Goal: Task Accomplishment & Management: Use online tool/utility

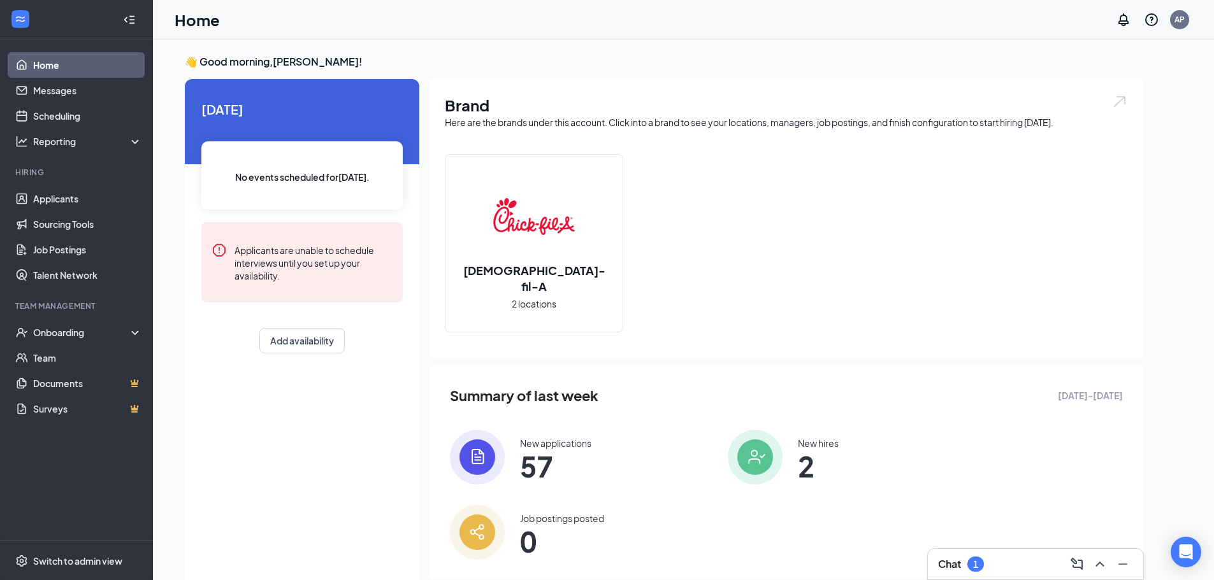
click at [986, 565] on div "Chat 1" at bounding box center [1035, 564] width 195 height 20
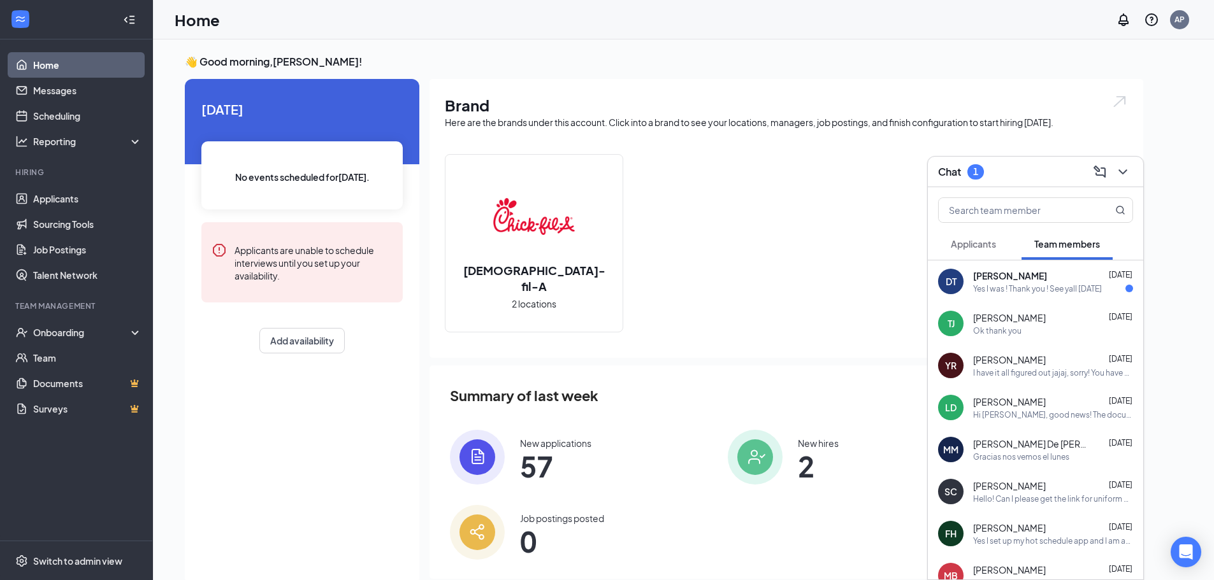
click at [1017, 295] on div "DT [PERSON_NAME] [DATE] Yes I was ! Thank you ! See yall [DATE]" at bounding box center [1035, 282] width 215 height 42
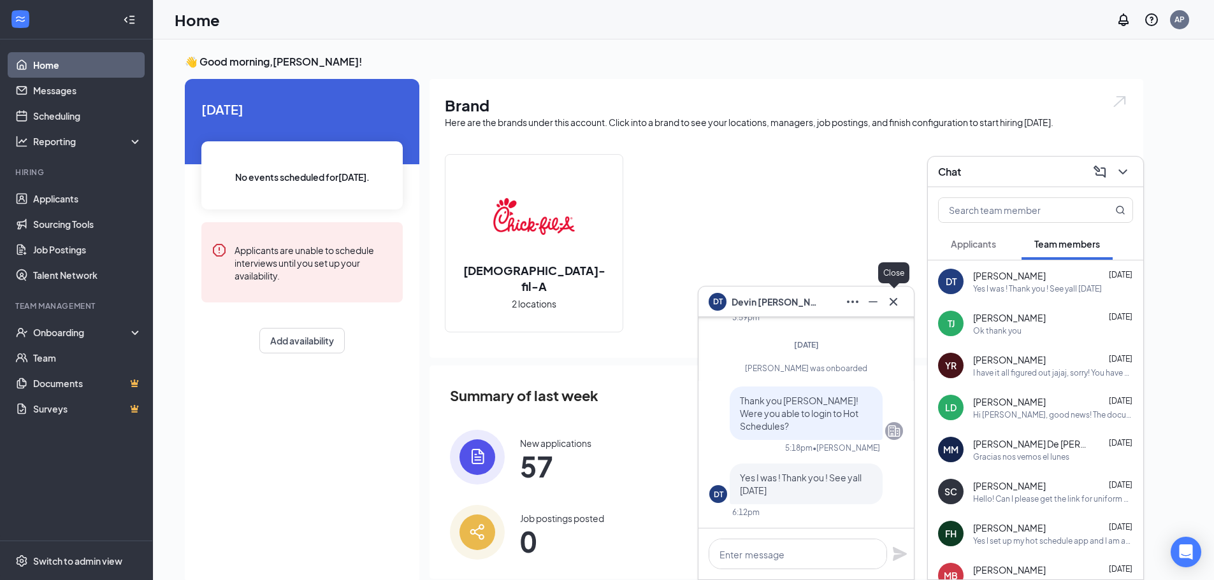
click at [896, 303] on icon "Cross" at bounding box center [893, 301] width 15 height 15
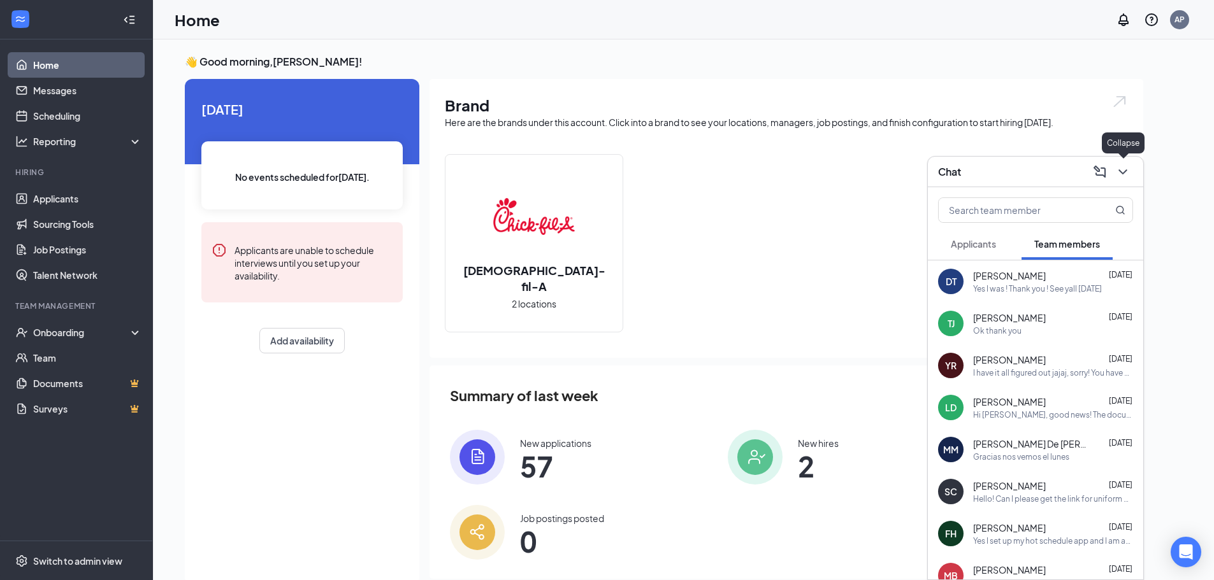
click at [1128, 168] on icon "ChevronDown" at bounding box center [1122, 171] width 15 height 15
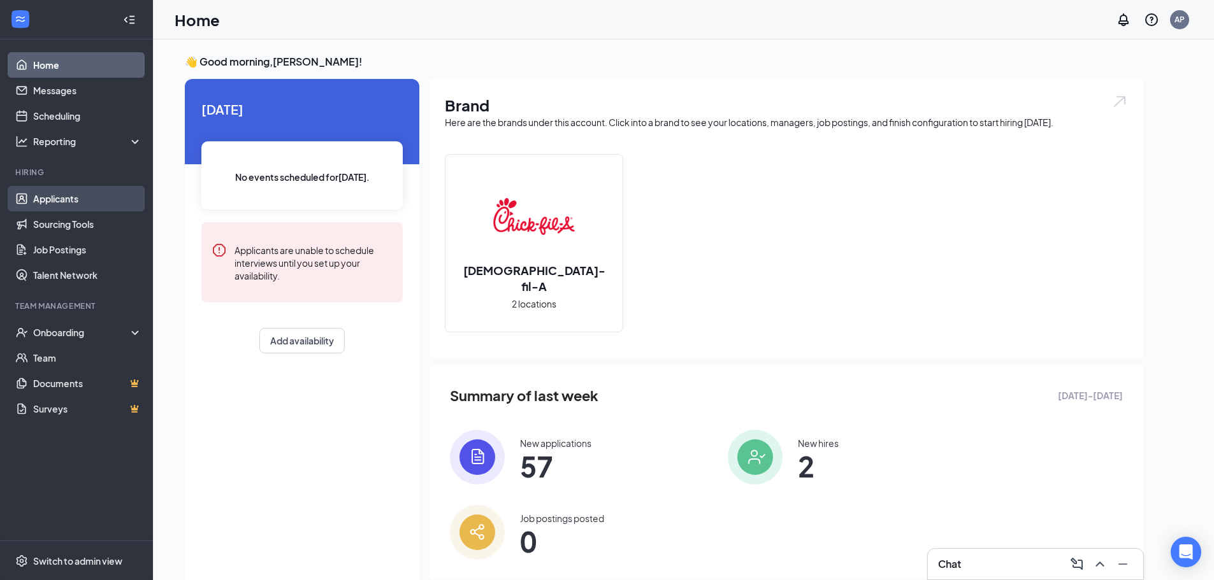
click at [126, 191] on link "Applicants" at bounding box center [87, 198] width 109 height 25
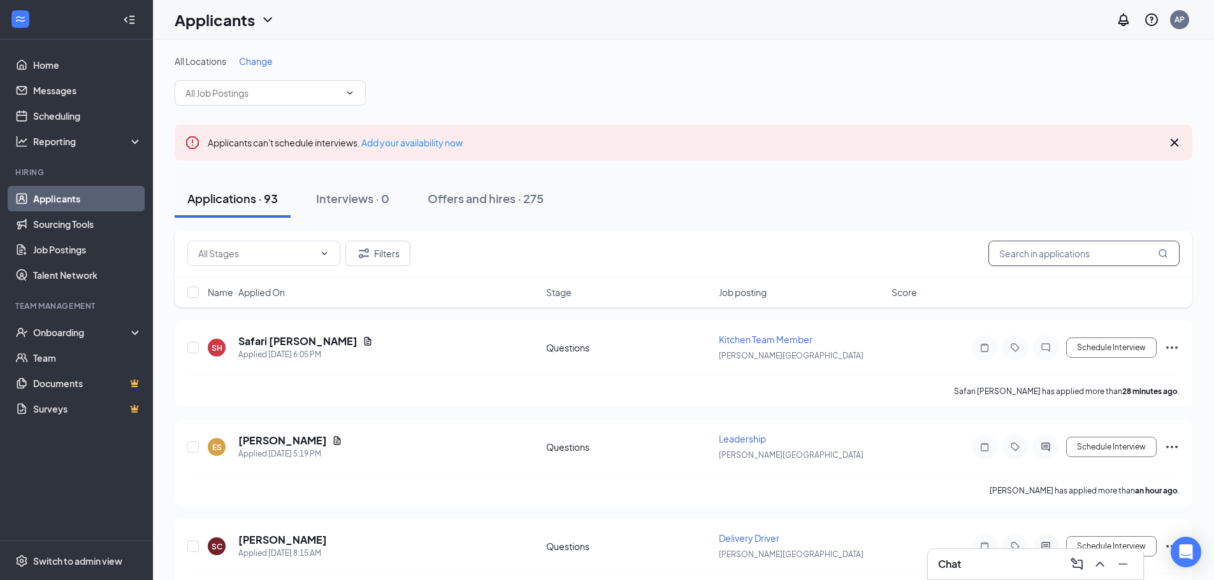
click at [1029, 259] on input "text" at bounding box center [1083, 253] width 191 height 25
click at [76, 355] on link "Team" at bounding box center [87, 357] width 109 height 25
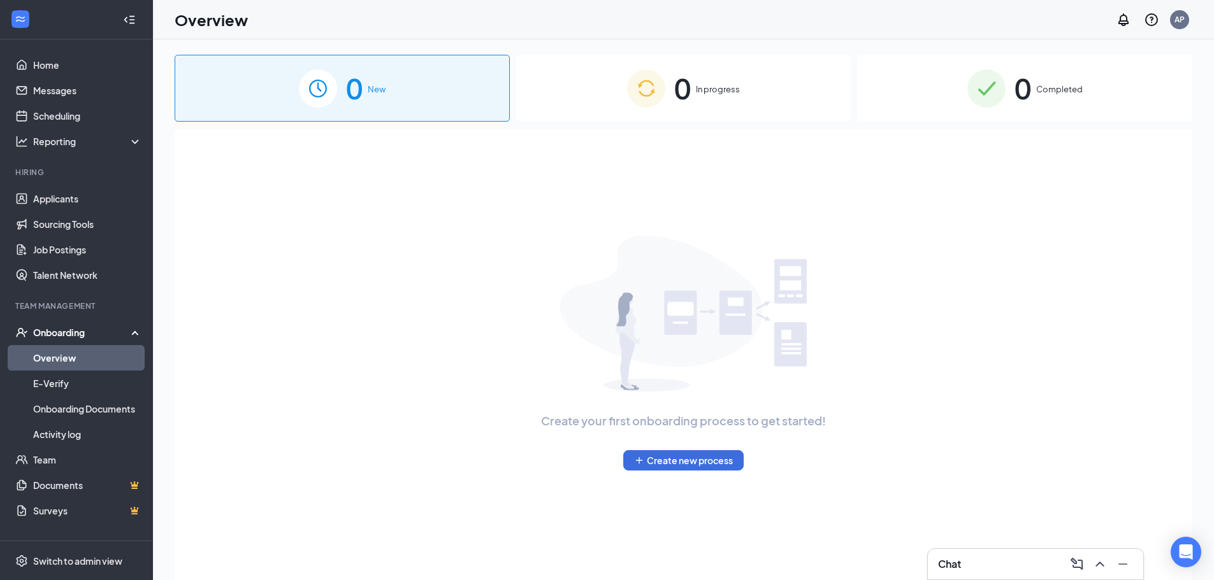
drag, startPoint x: 1059, startPoint y: 124, endPoint x: 1063, endPoint y: 110, distance: 15.1
click at [1060, 123] on div "0 New 0 In progress 0 Completed Create your first onboarding process to get sta…" at bounding box center [683, 339] width 1017 height 568
click at [1063, 110] on div "0 Completed" at bounding box center [1024, 88] width 335 height 67
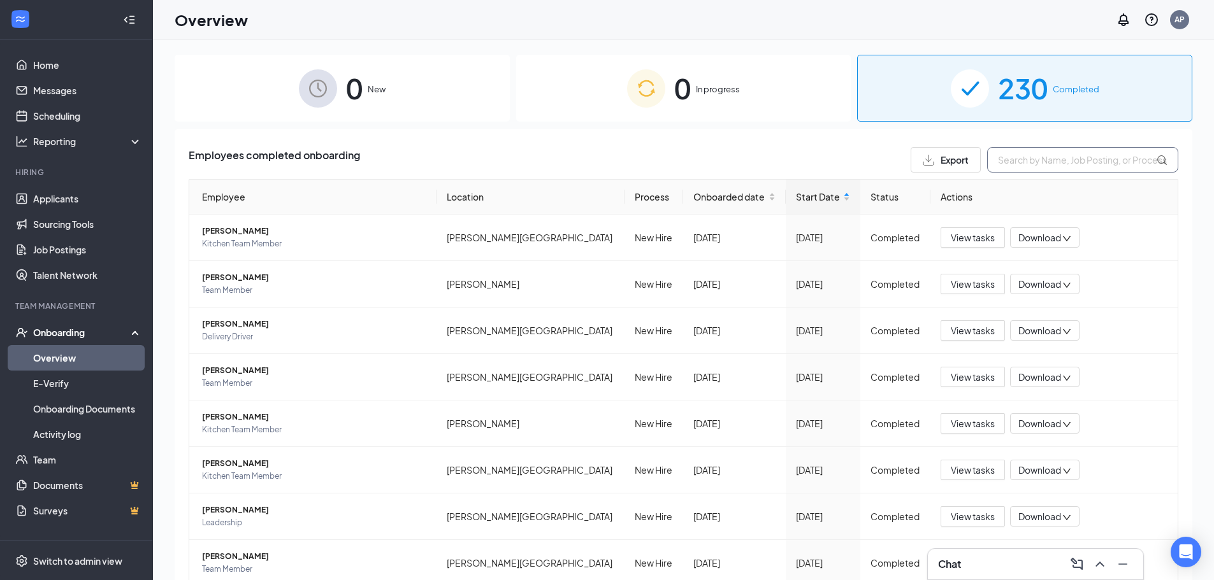
click at [1058, 160] on input "text" at bounding box center [1082, 159] width 191 height 25
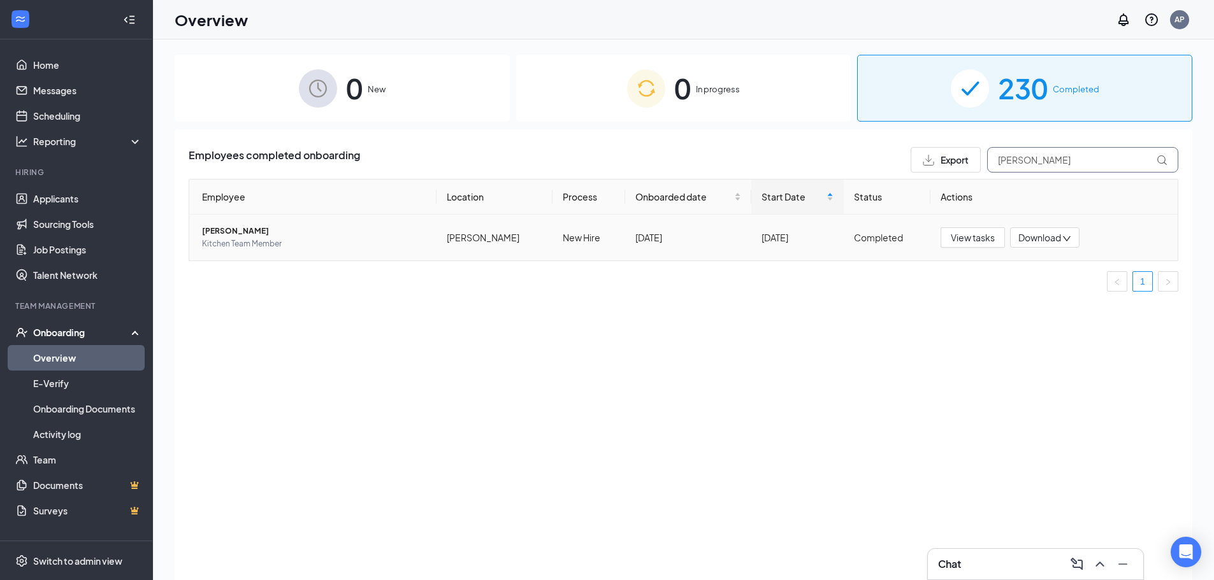
type input "[PERSON_NAME]"
click at [227, 230] on span "[PERSON_NAME]" at bounding box center [314, 231] width 224 height 13
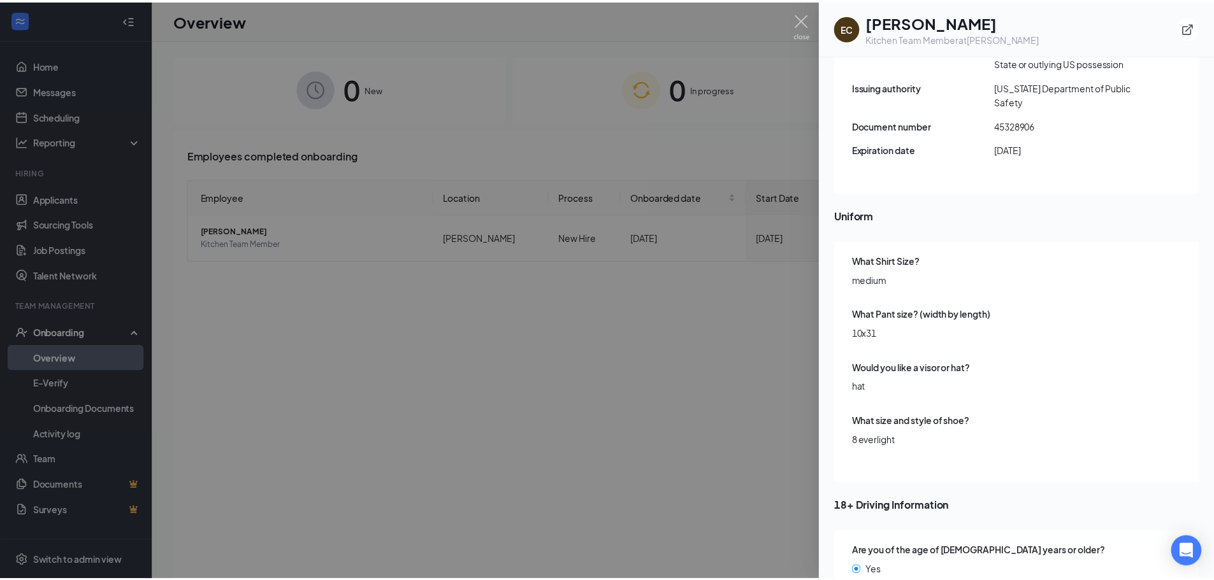
scroll to position [1819, 0]
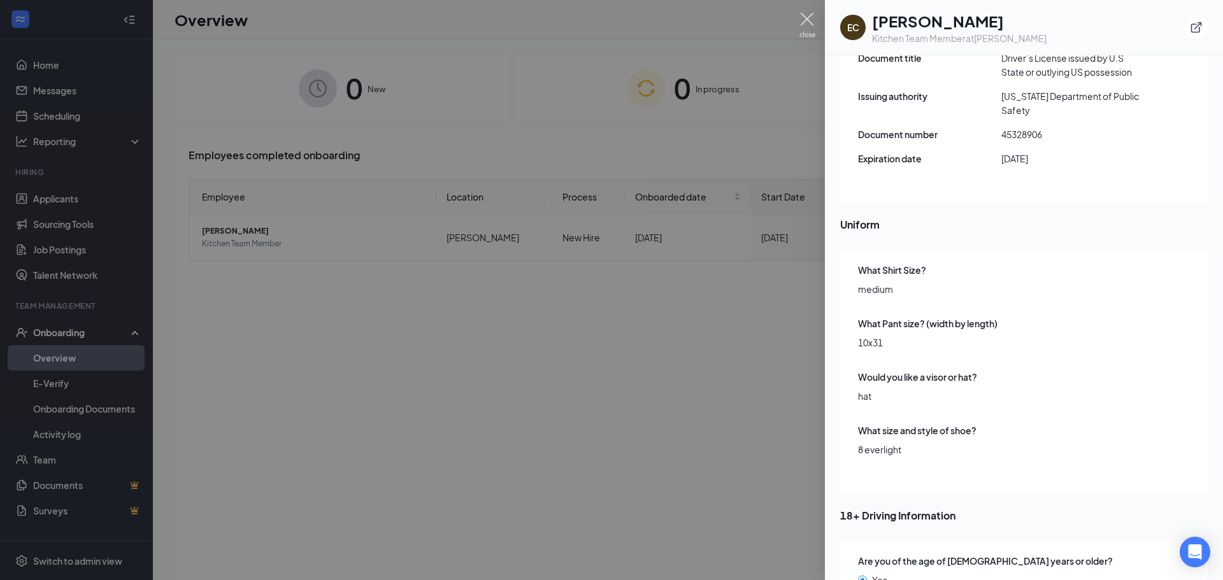
click at [811, 24] on img at bounding box center [808, 25] width 16 height 25
